Goal: Information Seeking & Learning: Find specific page/section

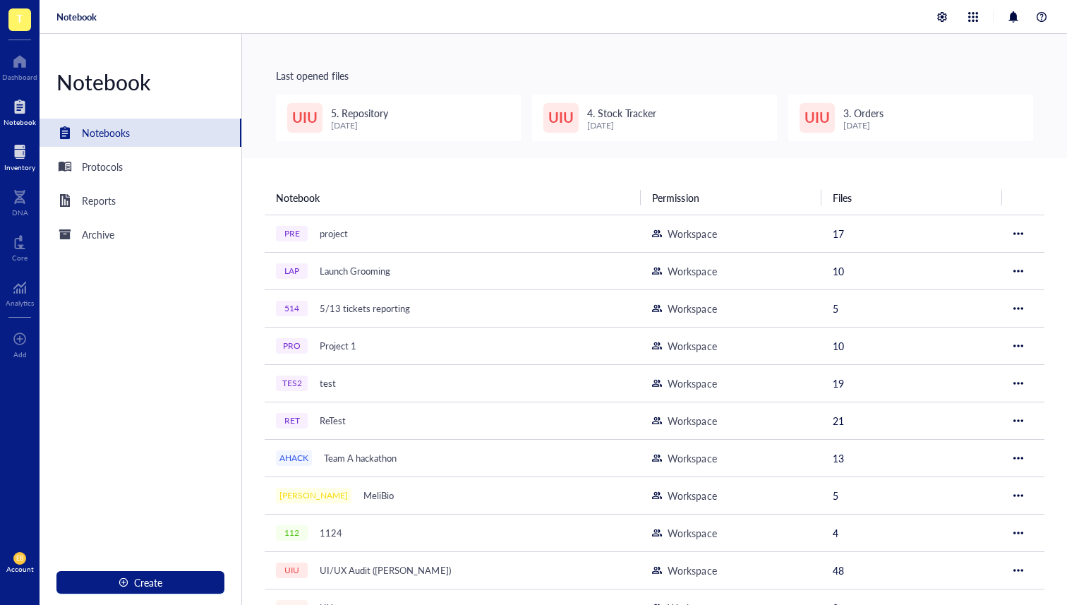
click at [16, 156] on div at bounding box center [19, 151] width 31 height 23
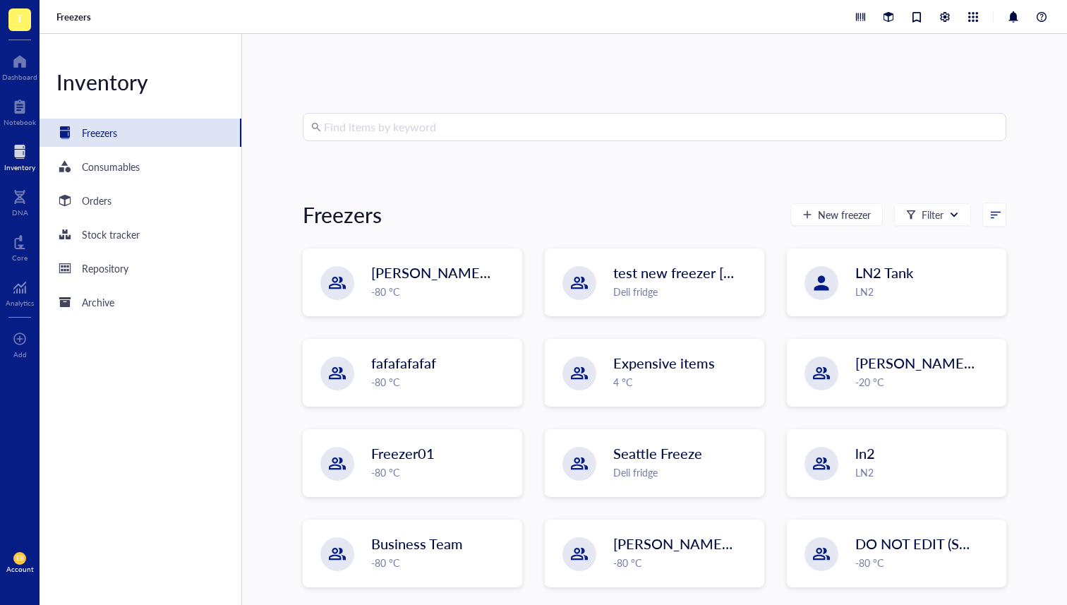
click at [398, 132] on input "search" at bounding box center [661, 127] width 674 height 27
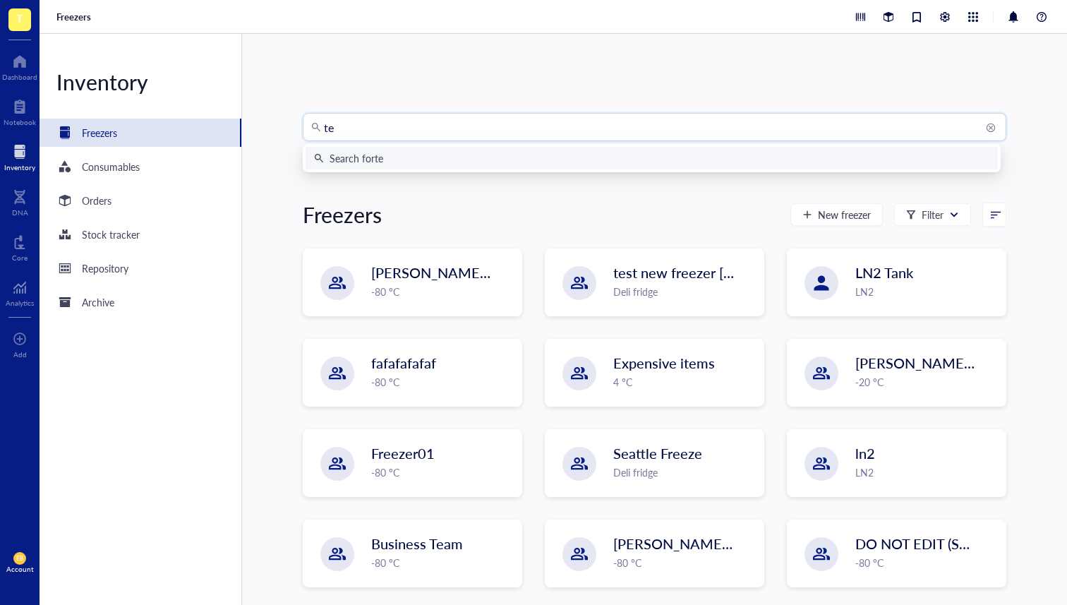
type input "tes"
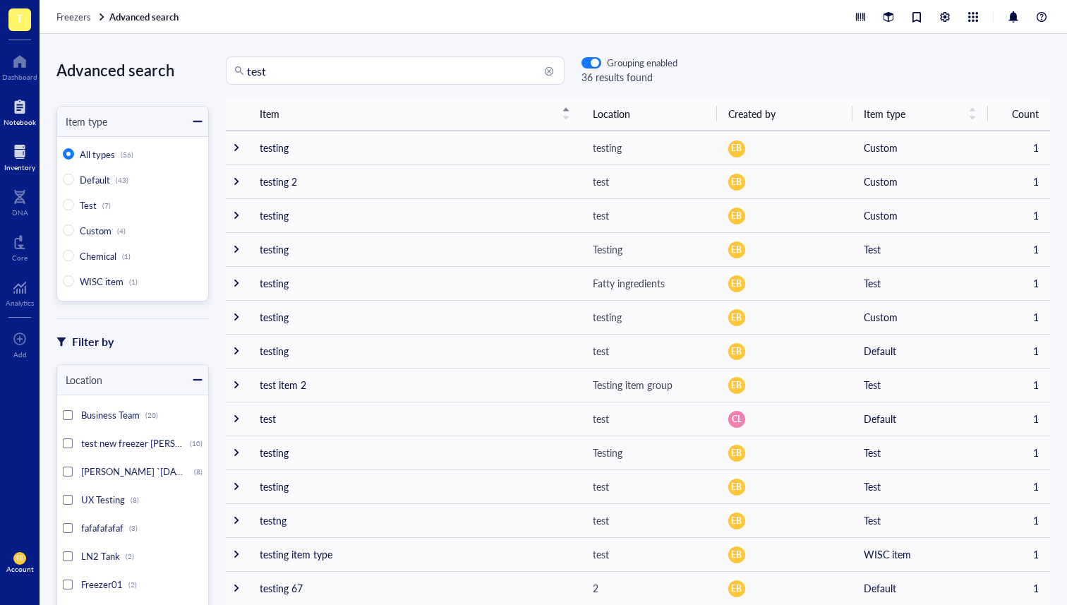
click at [13, 111] on div at bounding box center [20, 106] width 32 height 23
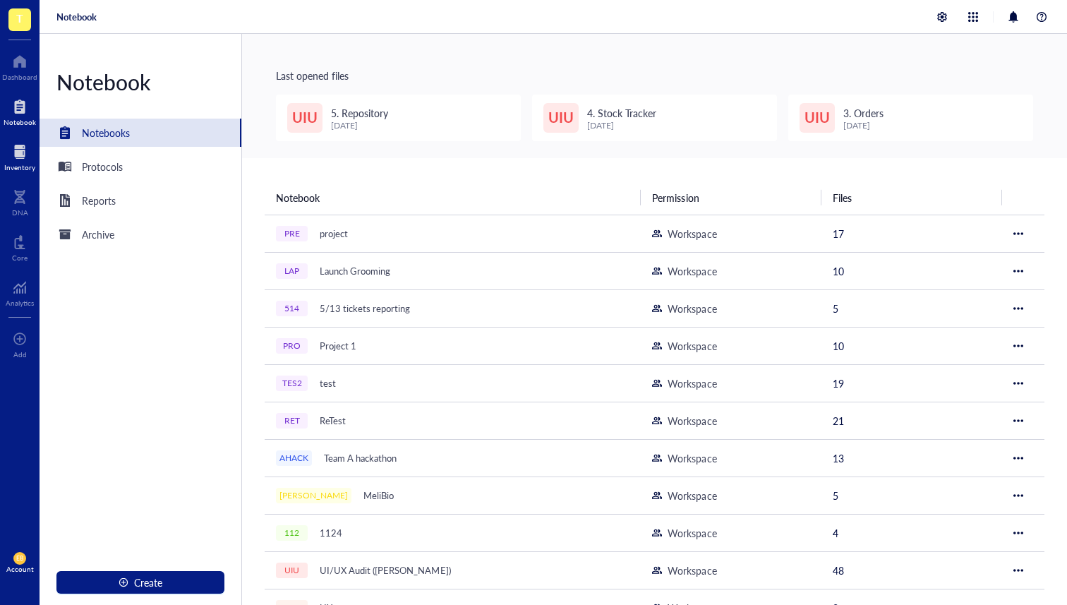
click at [8, 164] on div "Inventory" at bounding box center [19, 167] width 31 height 8
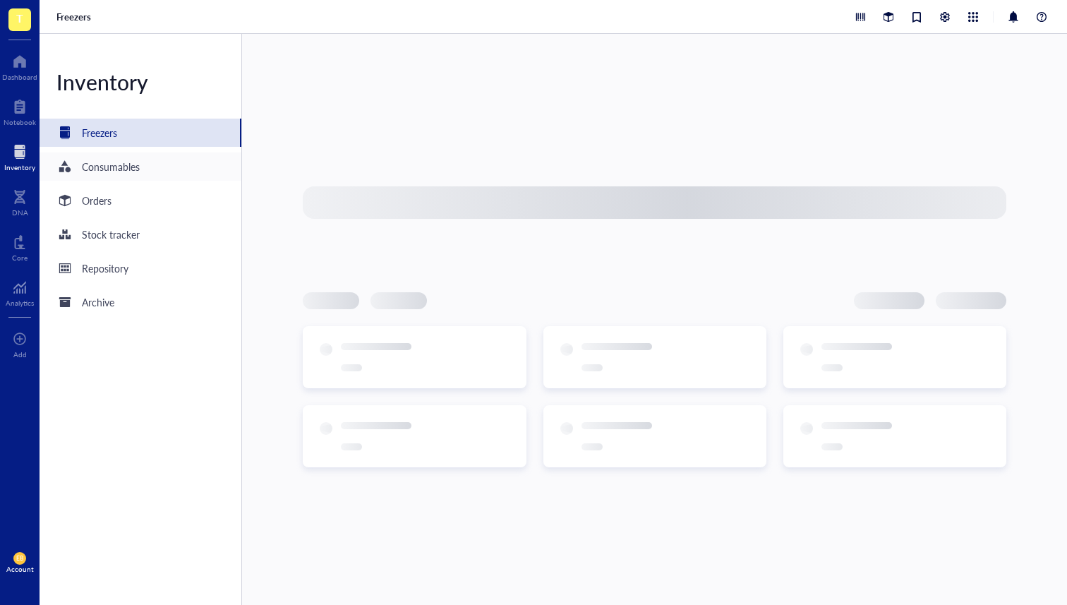
click at [111, 168] on div "Consumables" at bounding box center [111, 167] width 58 height 16
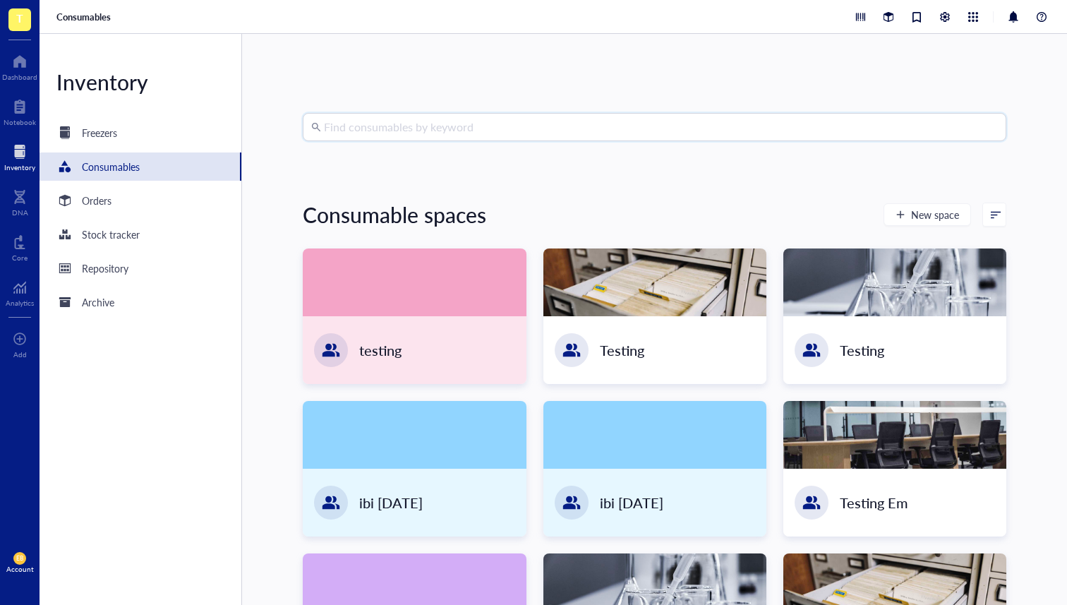
drag, startPoint x: 444, startPoint y: 133, endPoint x: 452, endPoint y: 132, distance: 8.5
click at [445, 133] on input "search" at bounding box center [661, 127] width 674 height 27
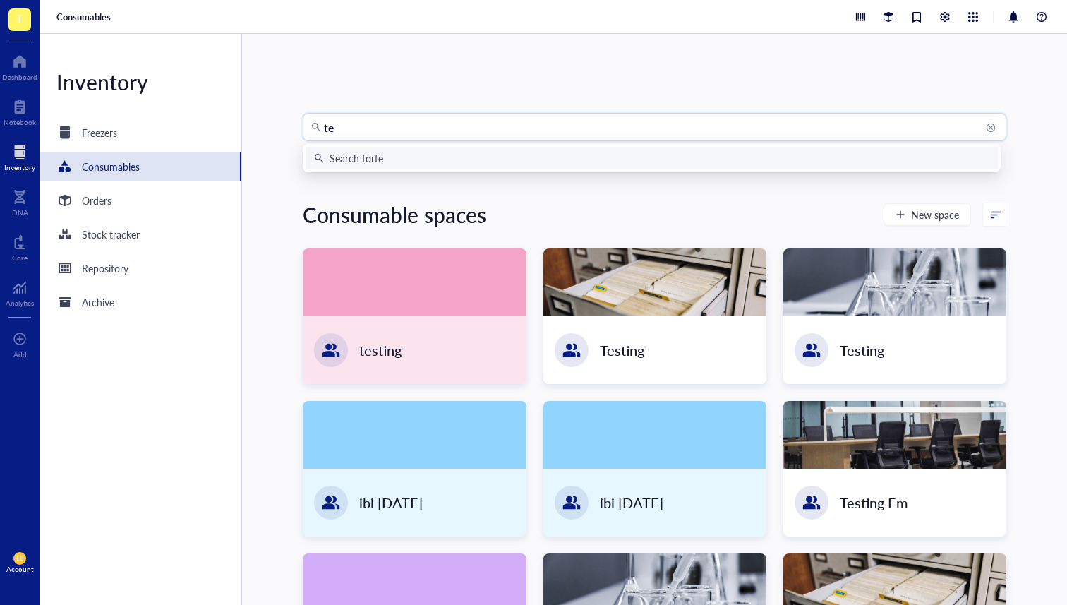
type input "tes"
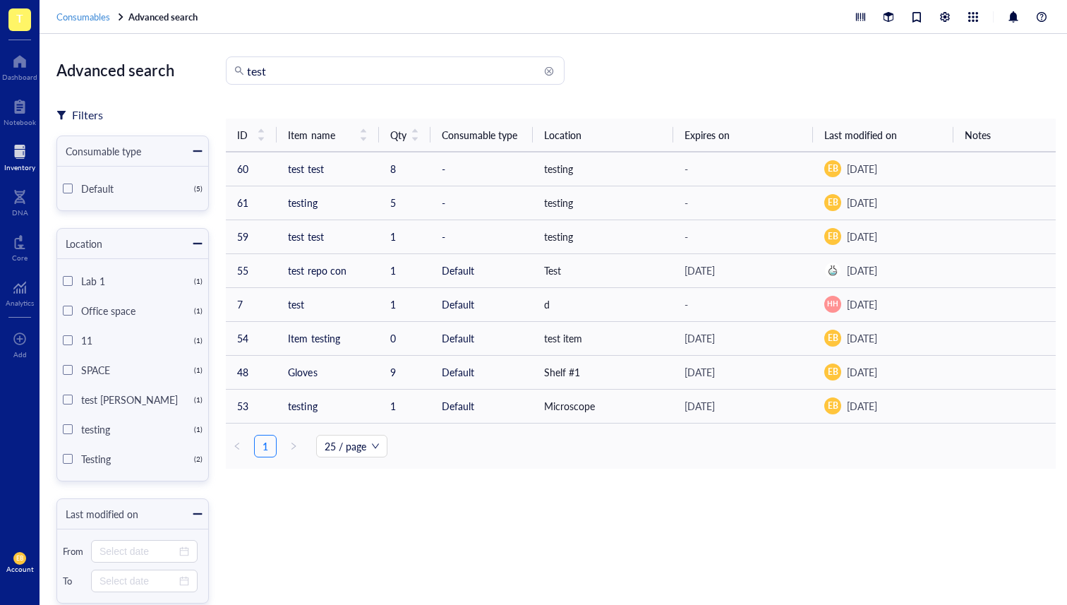
click at [99, 18] on span "Consumables" at bounding box center [83, 16] width 54 height 13
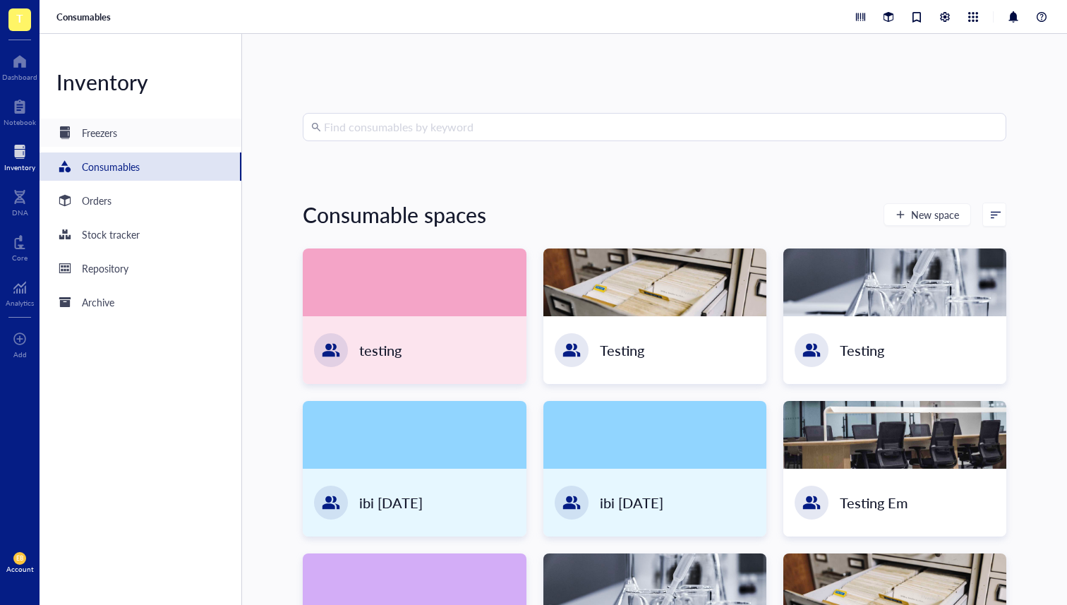
click at [131, 133] on div "Freezers" at bounding box center [141, 133] width 202 height 28
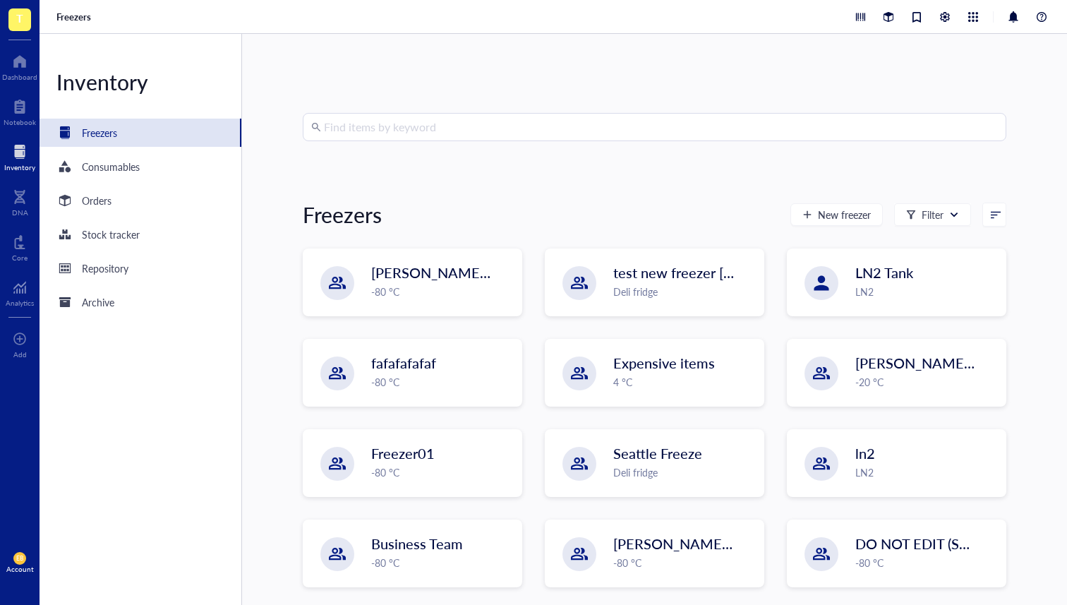
click at [396, 120] on input "search" at bounding box center [661, 127] width 674 height 27
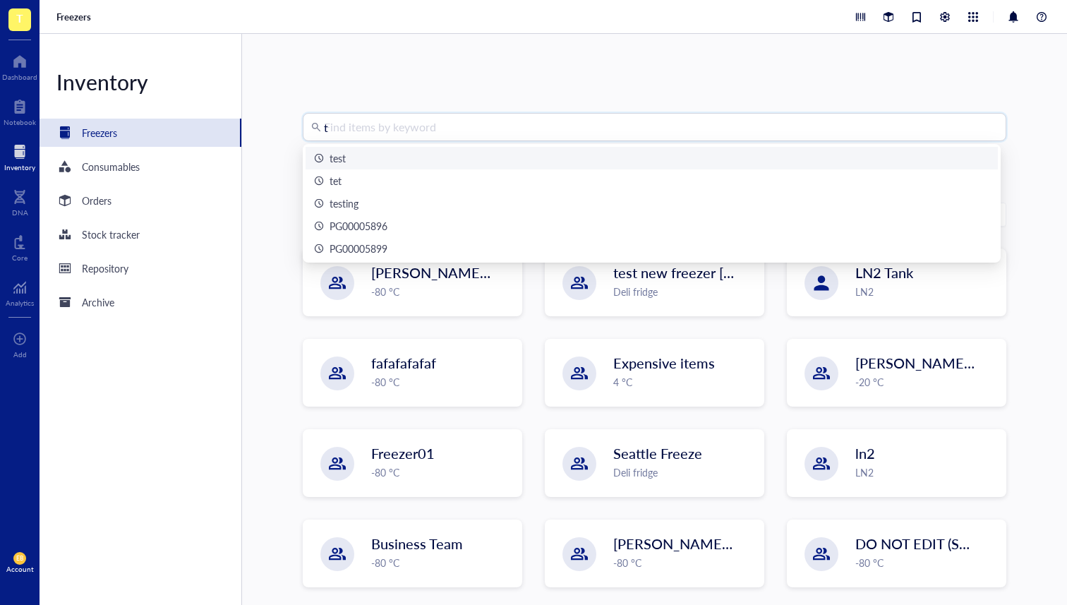
type input "te"
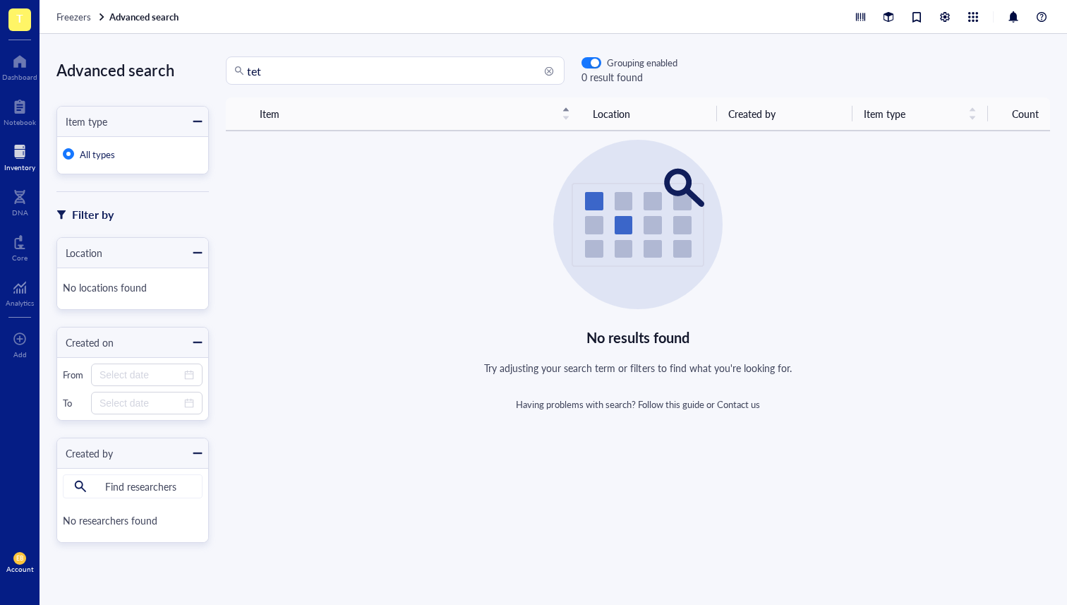
click at [90, 4] on div "Freezers Advanced search" at bounding box center [553, 17] width 1027 height 34
click at [97, 16] on div at bounding box center [102, 17] width 10 height 10
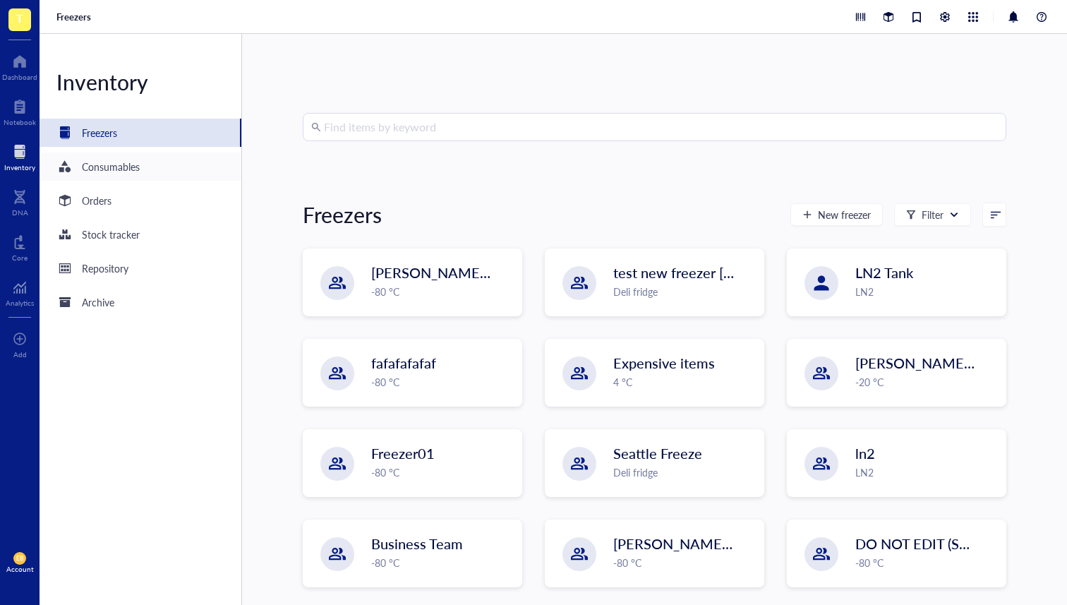
click at [119, 168] on div "Consumables" at bounding box center [111, 167] width 58 height 16
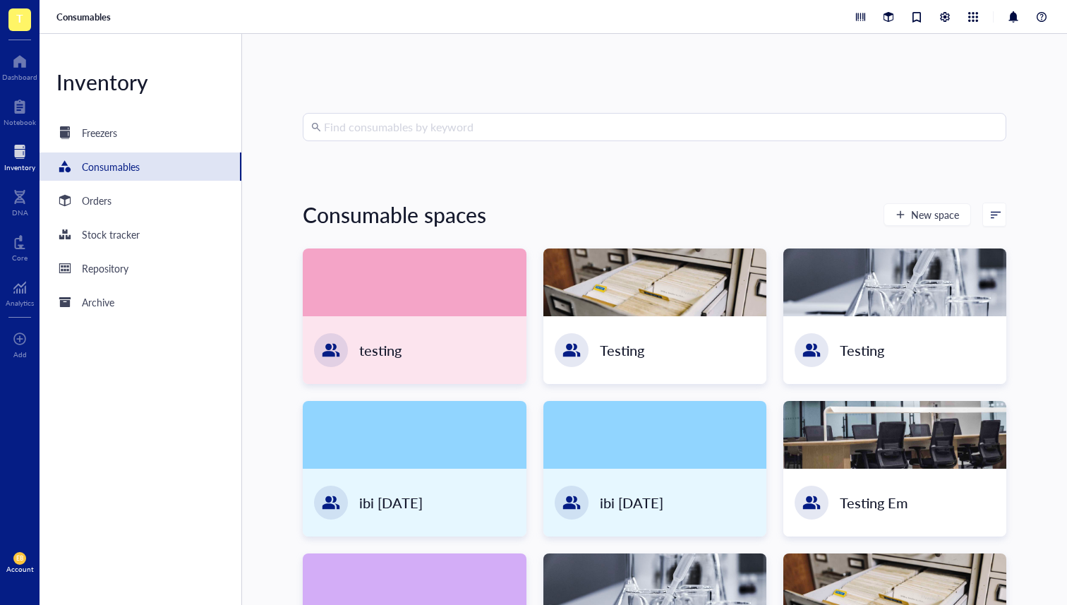
click at [384, 123] on input "search" at bounding box center [661, 127] width 674 height 27
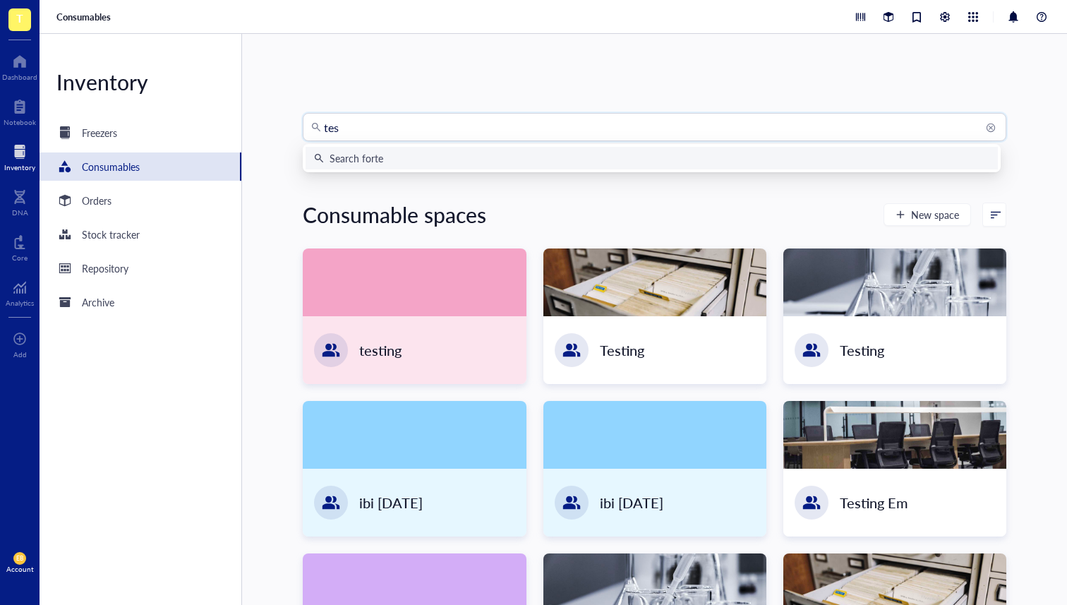
type input "test"
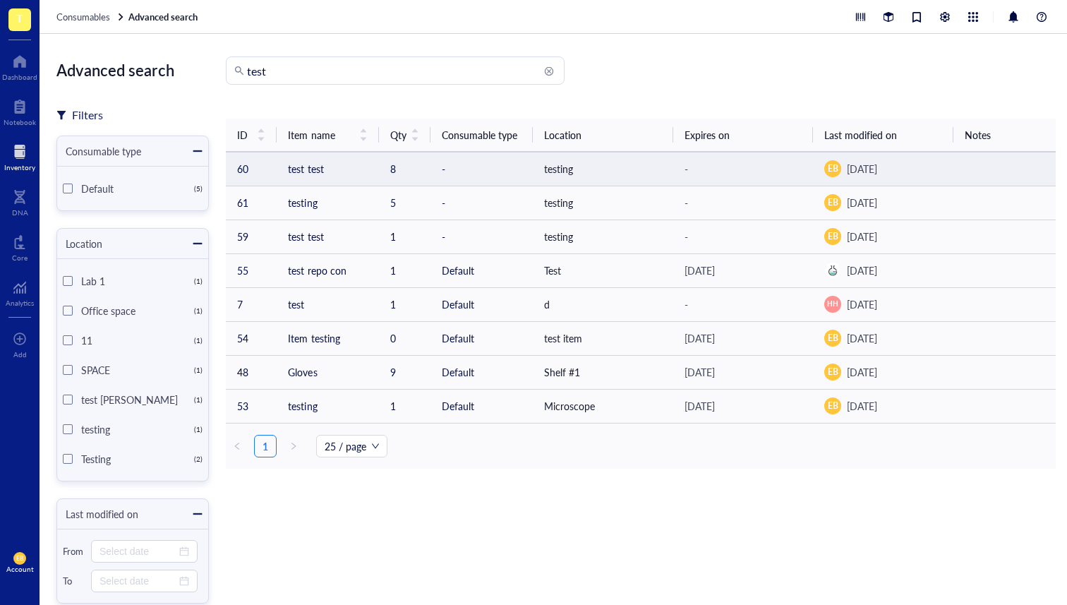
click at [320, 178] on td "test test" at bounding box center [328, 169] width 102 height 34
